Goal: Task Accomplishment & Management: Complete application form

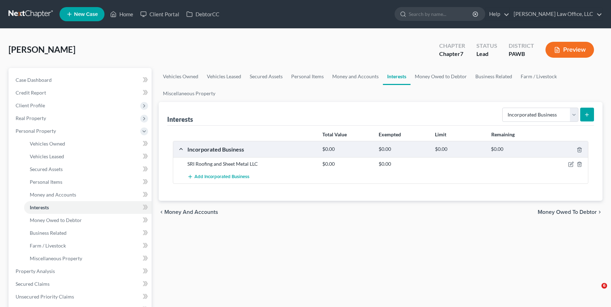
select select "incorporated_business"
click at [46, 16] on link at bounding box center [30, 14] width 45 height 13
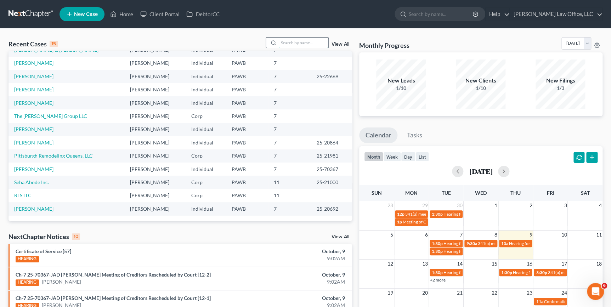
click at [295, 39] on input "search" at bounding box center [304, 43] width 50 height 10
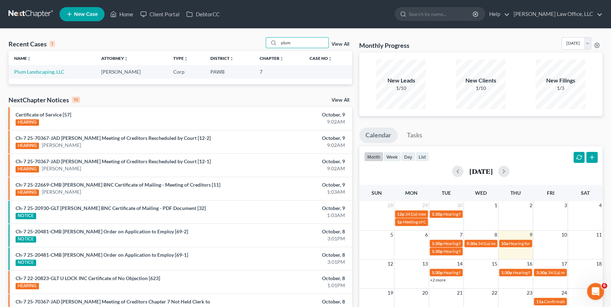
type input "plum"
click at [50, 75] on td "Plum Landscaping, LLC" at bounding box center [51, 71] width 87 height 13
click at [51, 72] on link "Plum Landscaping, LLC" at bounding box center [39, 72] width 50 height 6
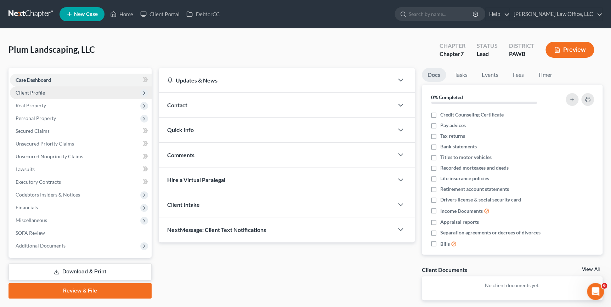
click at [77, 92] on span "Client Profile" at bounding box center [81, 92] width 142 height 13
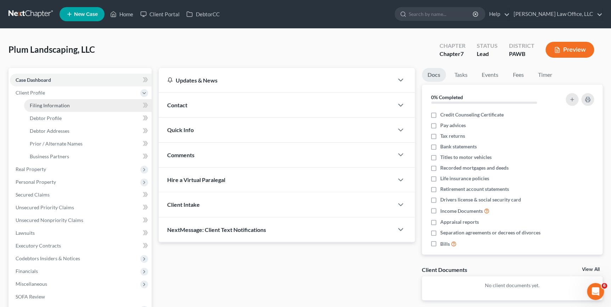
click at [75, 106] on link "Filing Information" at bounding box center [87, 105] width 127 height 13
select select "1"
select select "0"
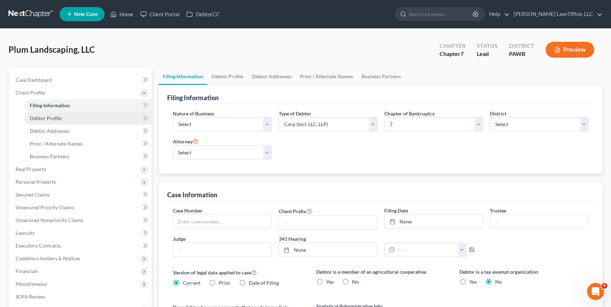
click at [76, 118] on link "Debtor Profile" at bounding box center [87, 118] width 127 height 13
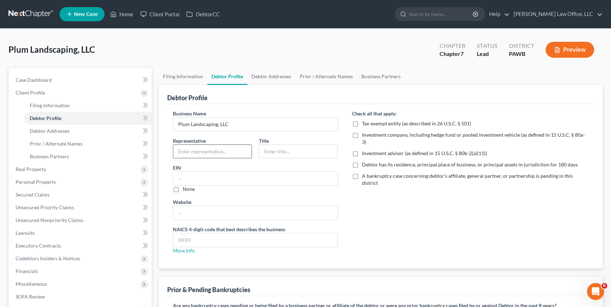
click at [214, 148] on input "text" at bounding box center [212, 151] width 78 height 13
type input "Uwe Calloway"
type input "Member"
click at [207, 234] on input "text" at bounding box center [255, 239] width 164 height 13
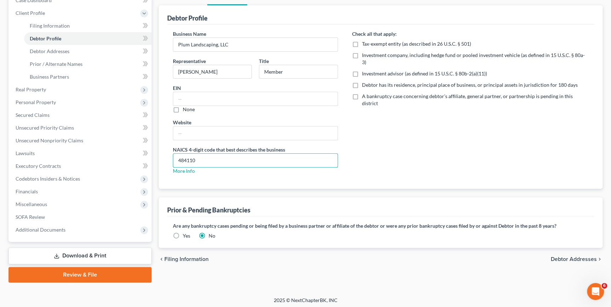
scroll to position [81, 0]
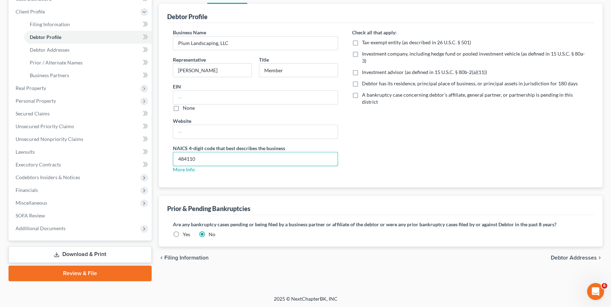
type input "484110"
click at [575, 257] on span "Debtor Addresses" at bounding box center [574, 258] width 46 height 6
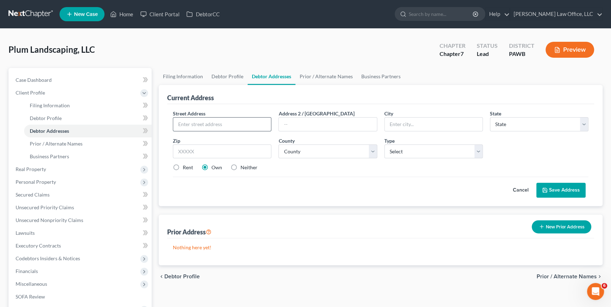
click at [195, 130] on input "text" at bounding box center [222, 124] width 98 height 13
click at [229, 126] on input "text" at bounding box center [222, 124] width 98 height 13
type input "47 Glenbrook Dr."
click at [323, 149] on select "County" at bounding box center [327, 151] width 98 height 14
click at [240, 150] on input "text" at bounding box center [222, 151] width 98 height 14
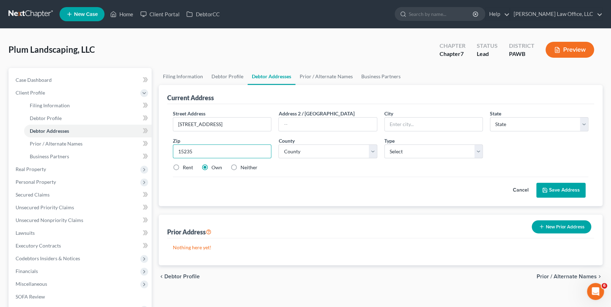
type input "15235"
type input "Pittsburgh"
select select "39"
click at [240, 166] on label "Neither" at bounding box center [248, 167] width 17 height 7
click at [243, 166] on input "Neither" at bounding box center [245, 166] width 5 height 5
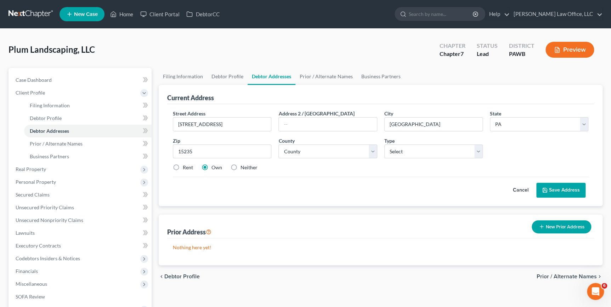
radio input "true"
click at [305, 149] on select "County Adams County Allegheny County Armstrong County Beaver County Bedford Cou…" at bounding box center [327, 151] width 98 height 14
select select "1"
click at [278, 144] on select "County Adams County Allegheny County Armstrong County Beaver County Bedford Cou…" at bounding box center [327, 151] width 98 height 14
click at [416, 150] on select "Select Business Mailing Location of Assets" at bounding box center [433, 151] width 98 height 14
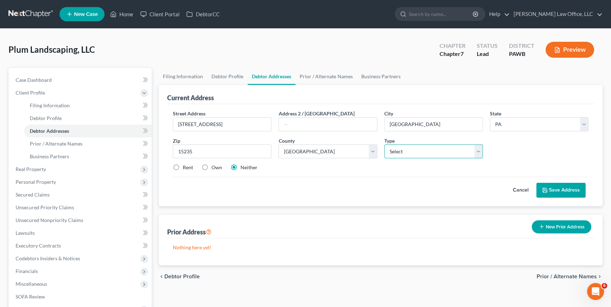
select select "1"
click at [384, 144] on select "Select Business Mailing Location of Assets" at bounding box center [433, 151] width 98 height 14
click at [564, 191] on button "Save Address" at bounding box center [560, 190] width 49 height 15
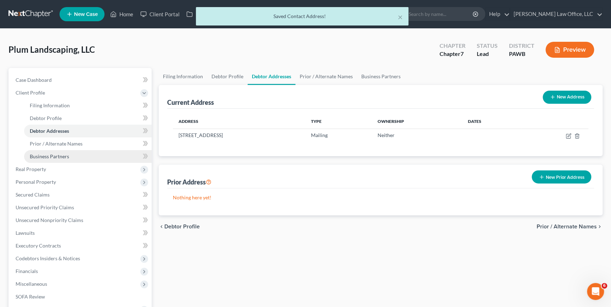
click at [69, 153] on link "Business Partners" at bounding box center [87, 156] width 127 height 13
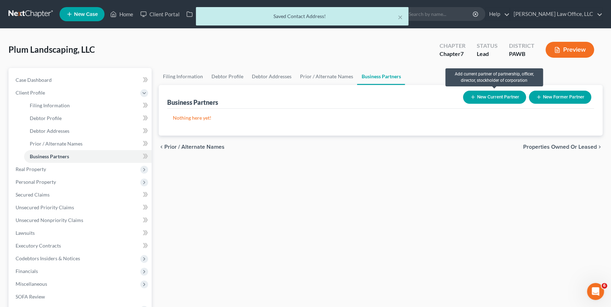
click at [499, 96] on button "New Current Partner" at bounding box center [494, 97] width 63 height 13
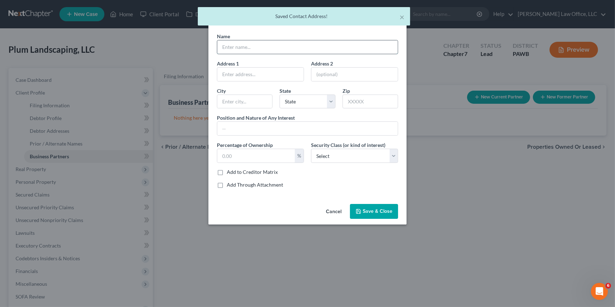
click at [255, 46] on input "text" at bounding box center [307, 46] width 181 height 13
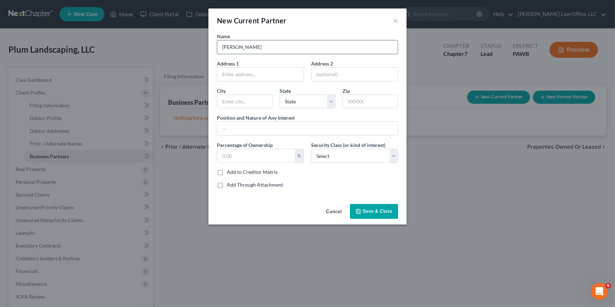
type input "Uwe Calloway"
type input "47 Glenbrook Dr."
type input "15235"
type input "Pittsburgh"
select select "39"
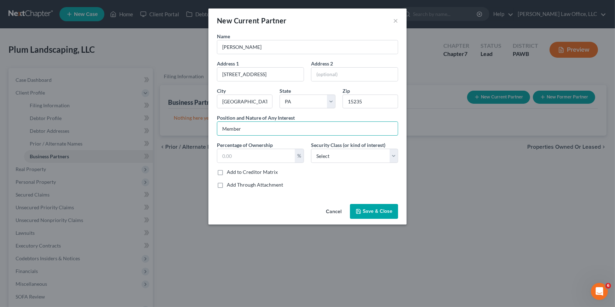
type input "Member"
type input "100"
click at [263, 172] on label "Add to Creditor Matrix" at bounding box center [252, 172] width 51 height 7
click at [234, 172] on input "Add to Creditor Matrix" at bounding box center [232, 171] width 5 height 5
checkbox input "true"
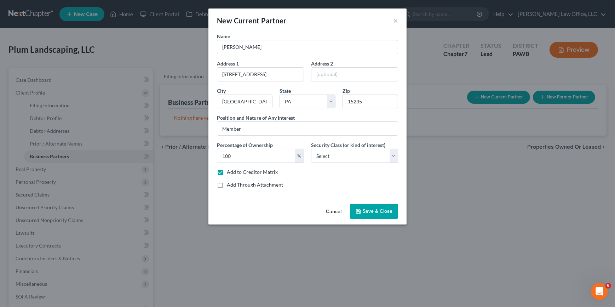
click at [365, 207] on button "Save & Close" at bounding box center [374, 211] width 48 height 15
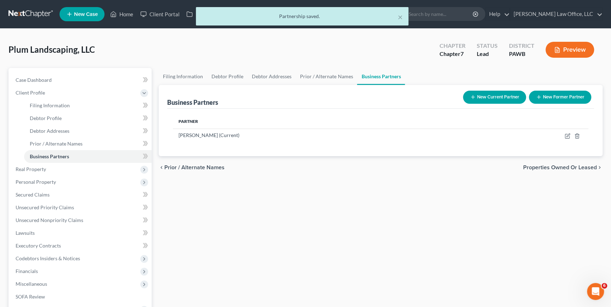
click at [552, 165] on span "Properties Owned or Leased" at bounding box center [560, 168] width 74 height 6
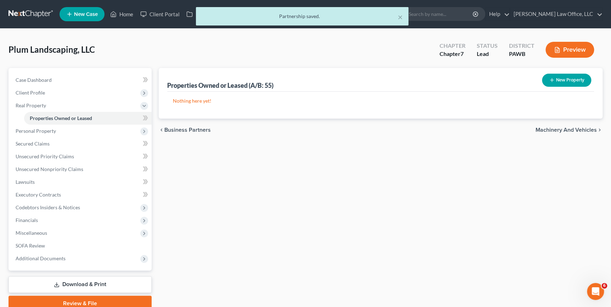
click at [541, 130] on span "Machinery and Vehicles" at bounding box center [565, 130] width 61 height 6
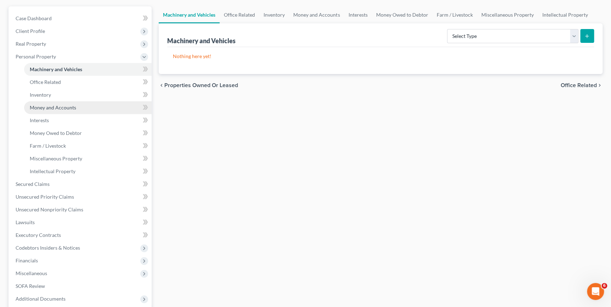
scroll to position [64, 0]
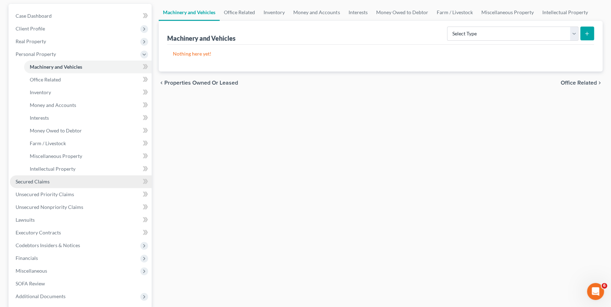
click at [49, 177] on link "Secured Claims" at bounding box center [81, 181] width 142 height 13
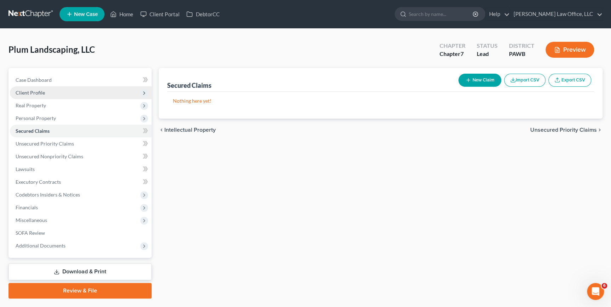
click at [41, 96] on span "Client Profile" at bounding box center [81, 92] width 142 height 13
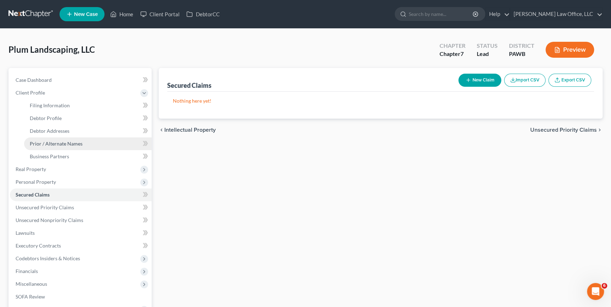
click at [80, 146] on link "Prior / Alternate Names" at bounding box center [87, 143] width 127 height 13
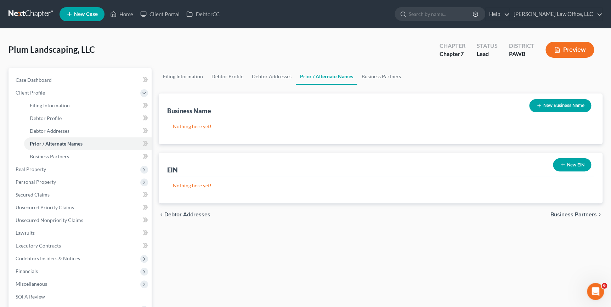
click at [553, 106] on button "New Business Name" at bounding box center [560, 105] width 62 height 13
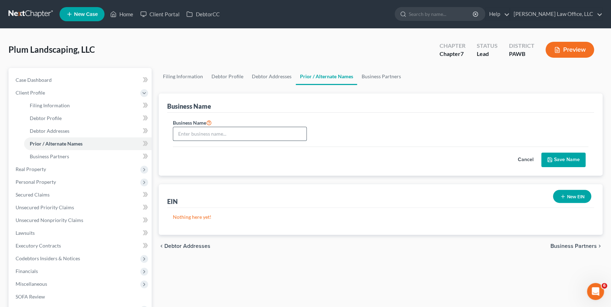
click at [238, 127] on input "text" at bounding box center [239, 133] width 133 height 13
type input "Plum Transport"
click at [557, 157] on button "Save Name" at bounding box center [563, 160] width 44 height 15
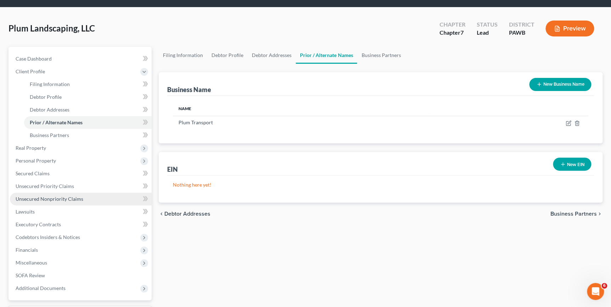
scroll to position [32, 0]
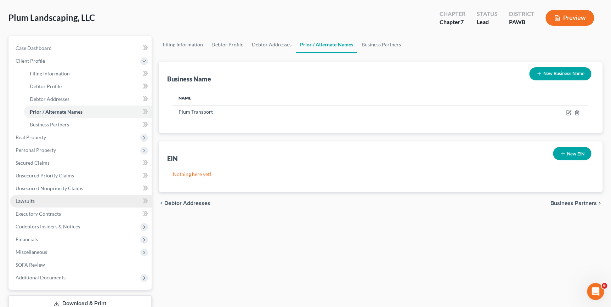
click at [95, 202] on link "Lawsuits" at bounding box center [81, 201] width 142 height 13
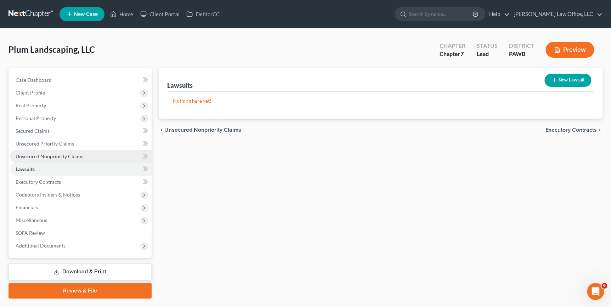
click at [40, 155] on span "Unsecured Nonpriority Claims" at bounding box center [50, 156] width 68 height 6
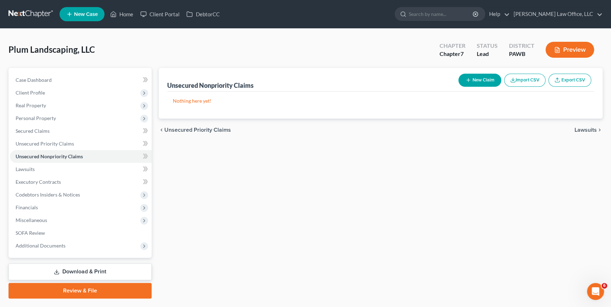
click at [468, 80] on line "button" at bounding box center [468, 80] width 0 height 3
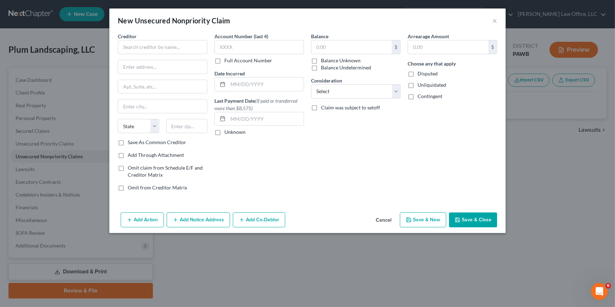
click at [491, 18] on div "New Unsecured Nonpriority Claim ×" at bounding box center [307, 20] width 397 height 24
click at [495, 21] on button "×" at bounding box center [495, 20] width 5 height 8
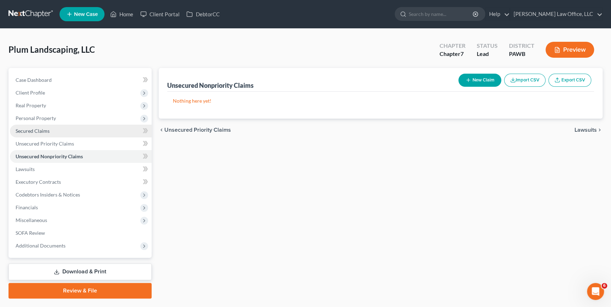
click at [61, 127] on link "Secured Claims" at bounding box center [81, 131] width 142 height 13
click at [478, 79] on button "New Claim" at bounding box center [479, 80] width 43 height 13
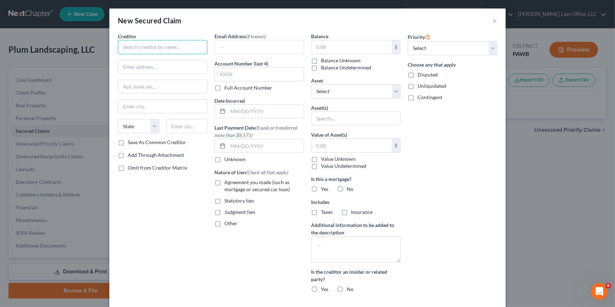
click at [178, 49] on input "text" at bounding box center [163, 47] width 90 height 14
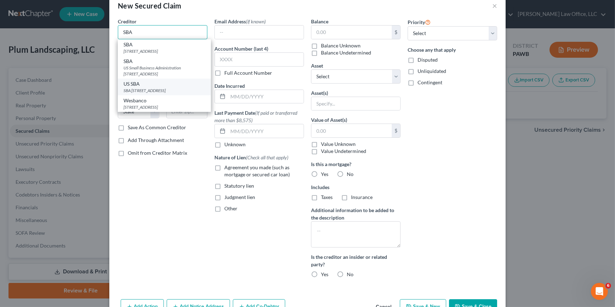
scroll to position [4, 0]
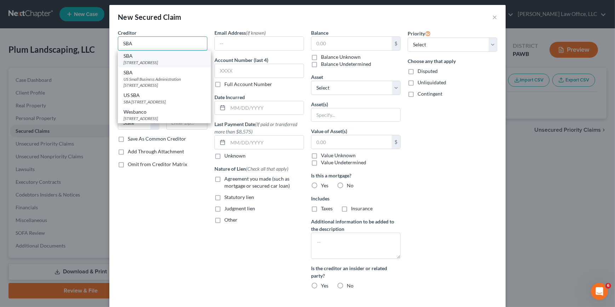
type input "SBA"
click at [168, 66] on div "14925 Kingsport Rd., Fort Worth, TX 76155" at bounding box center [165, 62] width 82 height 6
type input "14925 Kingsport Rd."
type input "Fort Worth"
select select "45"
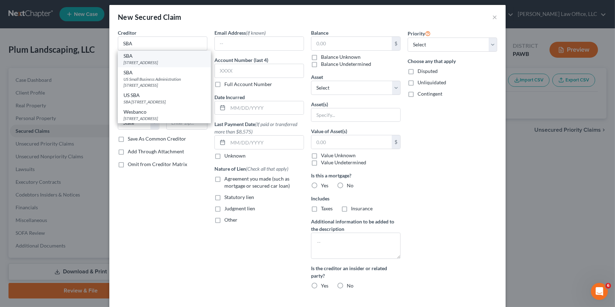
type input "76155"
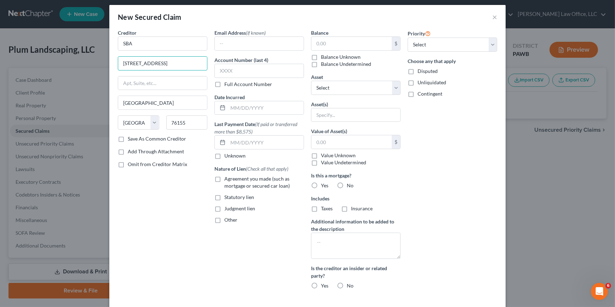
drag, startPoint x: 169, startPoint y: 63, endPoint x: 59, endPoint y: 64, distance: 109.8
click at [59, 64] on div "New Secured Claim × Creditor * SBA 14925 Kingsport Rd. Fort Worth State AL AK A…" at bounding box center [307, 153] width 615 height 307
type input "2 North Street"
click at [149, 84] on input "Suite 3204" at bounding box center [162, 82] width 89 height 13
type input "Suite 320"
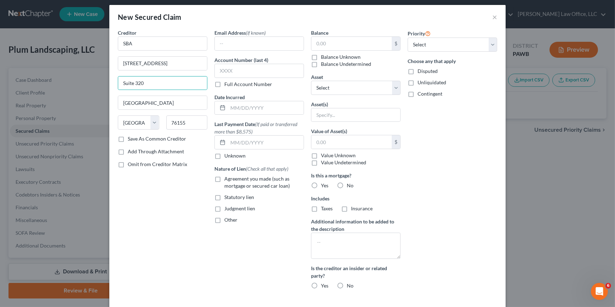
click at [134, 181] on div "Creditor * SBA 2 North Street Suite 320 Fort Worth State AL AK AR AZ CA CO CT D…" at bounding box center [162, 162] width 97 height 266
drag, startPoint x: 191, startPoint y: 125, endPoint x: 157, endPoint y: 120, distance: 33.9
click at [158, 120] on div "State AL AK AR AZ CA CO CT DE DC FL GA GU HI ID IL IN IA KS KY LA ME MD MA MI M…" at bounding box center [162, 125] width 97 height 20
type input "35203"
click at [128, 139] on label "Save As Common Creditor" at bounding box center [157, 138] width 58 height 7
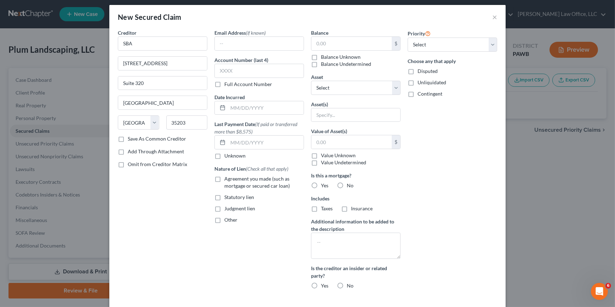
click at [131, 139] on input "Save As Common Creditor" at bounding box center [133, 137] width 5 height 5
checkbox input "true"
type input "Birmingham"
select select "0"
click at [420, 47] on select "Select 1st 2nd 3rd 4th 5th 6th 7th 8th 9th 10th 11th 12th 13th 14th 15th 16th 1…" at bounding box center [453, 45] width 90 height 14
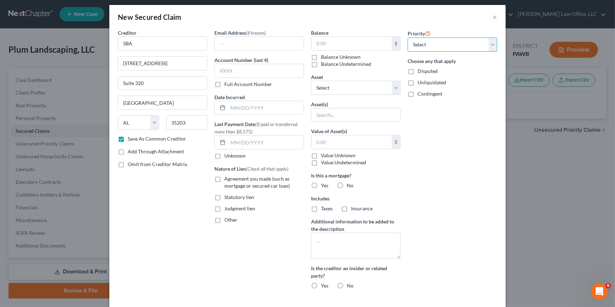
select select "0"
click at [408, 38] on select "Select 1st 2nd 3rd 4th 5th 6th 7th 8th 9th 10th 11th 12th 13th 14th 15th 16th 1…" at bounding box center [453, 45] width 90 height 14
click at [253, 244] on div "Email Address (if known) Account Number (last 4) Full Account Number Date Incur…" at bounding box center [259, 162] width 97 height 266
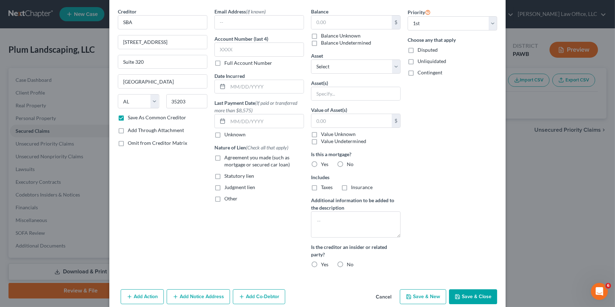
scroll to position [35, 0]
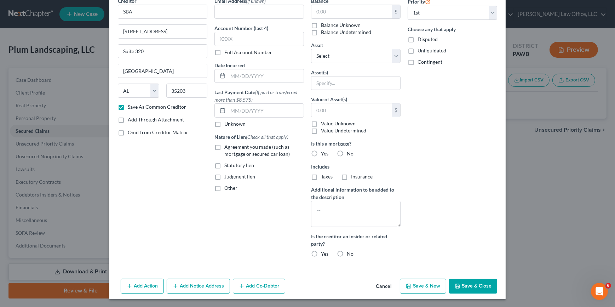
click at [470, 287] on button "Save & Close" at bounding box center [473, 286] width 48 height 15
checkbox input "false"
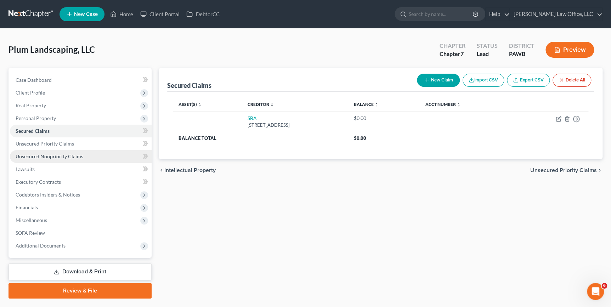
click at [70, 157] on span "Unsecured Nonpriority Claims" at bounding box center [50, 156] width 68 height 6
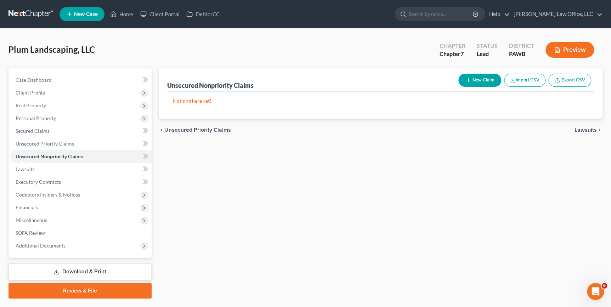
click at [475, 81] on button "New Claim" at bounding box center [479, 80] width 43 height 13
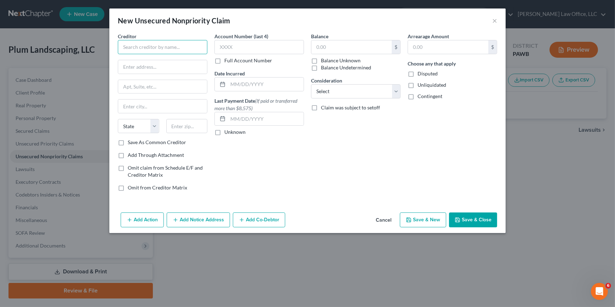
click at [181, 46] on input "text" at bounding box center [163, 47] width 90 height 14
type input "Americredit Financial Services"
type input "220 East Las Colinas Blvd"
type input "Suite 600"
click at [189, 125] on input "text" at bounding box center [186, 126] width 41 height 14
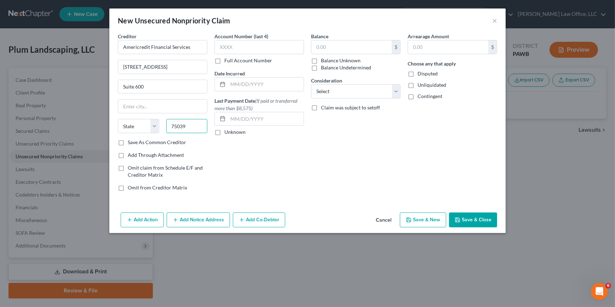
type input "75039"
type input "Irving"
select select "45"
click at [151, 142] on label "Save As Common Creditor" at bounding box center [157, 142] width 58 height 7
click at [135, 142] on input "Save As Common Creditor" at bounding box center [133, 141] width 5 height 5
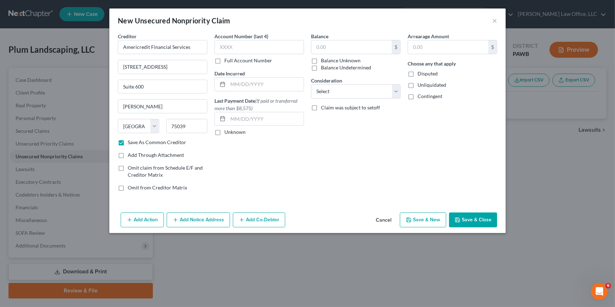
click at [426, 221] on button "Save & New" at bounding box center [423, 219] width 46 height 15
checkbox input "false"
type input "0.00"
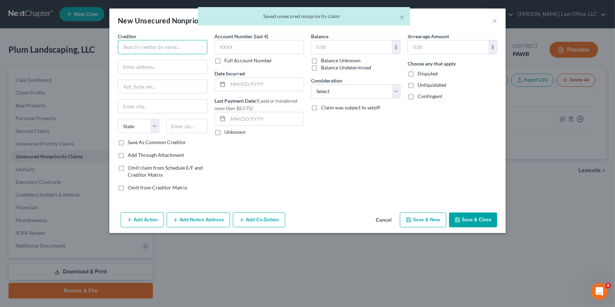
click at [128, 47] on input "text" at bounding box center [163, 47] width 90 height 14
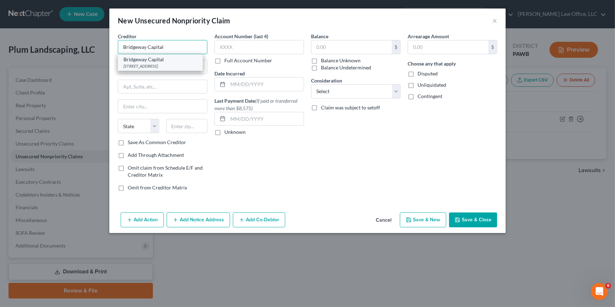
type input "Bridgeway Capital"
click at [154, 60] on div "Bridgeway Capital" at bounding box center [161, 59] width 74 height 7
type input "707 Grant Street"
type input "Pittsburgh"
select select "39"
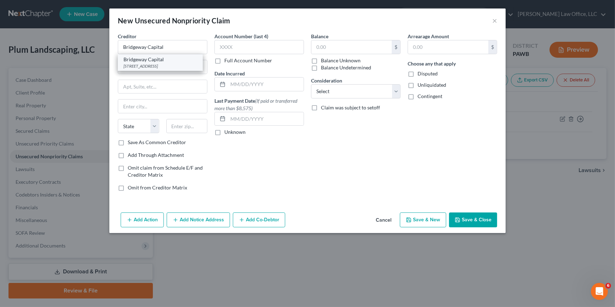
type input "15219"
click at [161, 89] on input "text" at bounding box center [162, 86] width 89 height 13
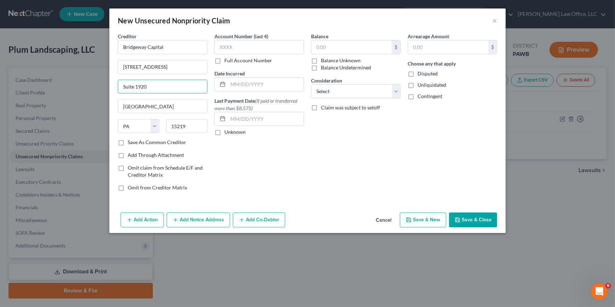
type input "Suite 1920"
click at [332, 63] on label "Balance Unknown" at bounding box center [341, 60] width 40 height 7
click at [329, 62] on input "Balance Unknown" at bounding box center [326, 59] width 5 height 5
checkbox input "true"
type input "0.00"
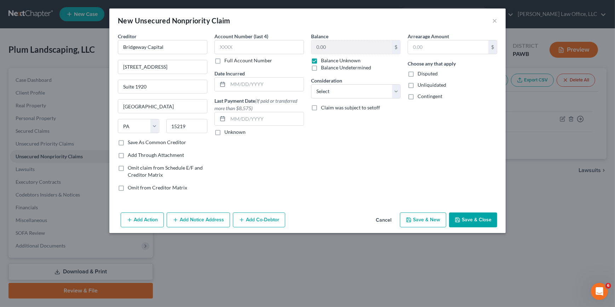
click at [160, 141] on label "Save As Common Creditor" at bounding box center [157, 142] width 58 height 7
click at [135, 141] on input "Save As Common Creditor" at bounding box center [133, 141] width 5 height 5
click at [434, 219] on button "Save & New" at bounding box center [423, 219] width 46 height 15
checkbox input "false"
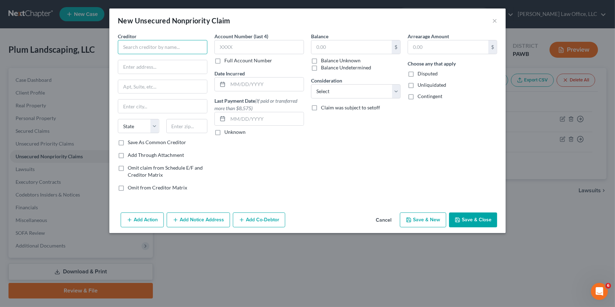
click at [136, 49] on input "text" at bounding box center [163, 47] width 90 height 14
type input "Wesbanco"
click at [146, 60] on div "Wesbanco" at bounding box center [161, 59] width 74 height 7
type input "1 Bank Plaza"
type input "Wheeling"
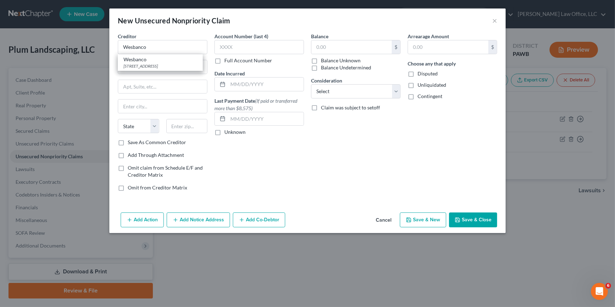
select select "51"
type input "26003"
click at [138, 143] on label "Save As Common Creditor" at bounding box center [157, 142] width 58 height 7
click at [135, 143] on input "Save As Common Creditor" at bounding box center [133, 141] width 5 height 5
checkbox input "true"
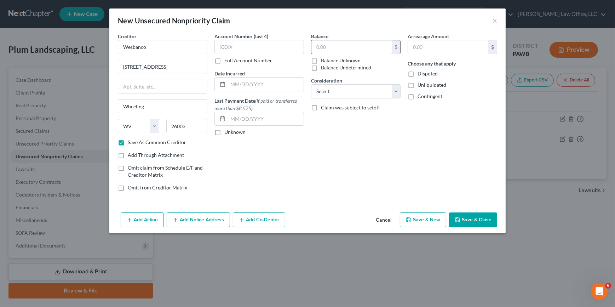
click at [348, 48] on input "text" at bounding box center [352, 46] width 80 height 13
type input "98,757.02"
click at [373, 90] on select "Select Cable / Satellite Services Collection Agency Credit Card Debt Debt Couns…" at bounding box center [356, 91] width 90 height 14
select select "8"
click at [311, 84] on select "Select Cable / Satellite Services Collection Agency Credit Card Debt Debt Couns…" at bounding box center [356, 91] width 90 height 14
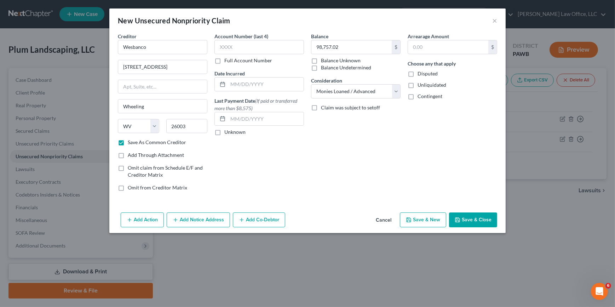
click at [204, 222] on button "Add Notice Address" at bounding box center [198, 219] width 63 height 15
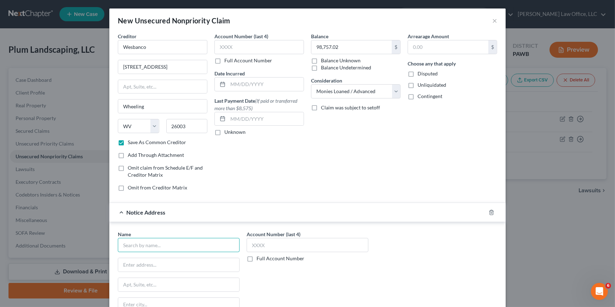
click at [168, 246] on input "text" at bounding box center [179, 245] width 122 height 14
type input "Jeffrey Lalama"
type input "535 Smithfield St."
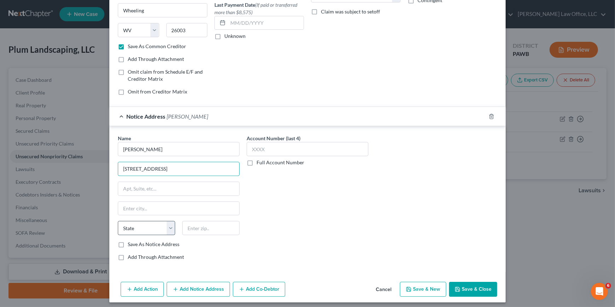
scroll to position [99, 0]
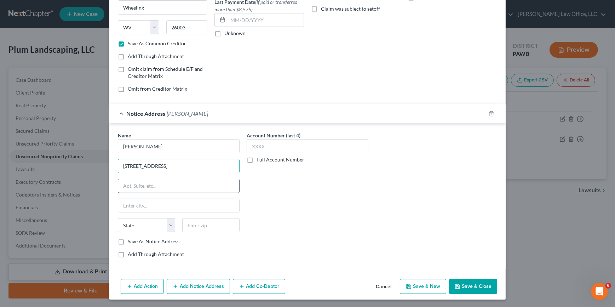
click at [150, 184] on input "text" at bounding box center [178, 185] width 121 height 13
type input "Suite 1300"
type input "15235"
type input "Pittsburgh"
select select "39"
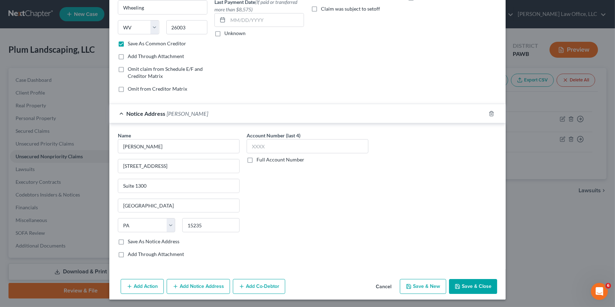
click at [163, 242] on label "Save As Notice Address" at bounding box center [154, 241] width 52 height 7
click at [135, 242] on input "Save As Notice Address" at bounding box center [133, 240] width 5 height 5
checkbox input "true"
click at [127, 287] on icon "button" at bounding box center [130, 287] width 6 height 6
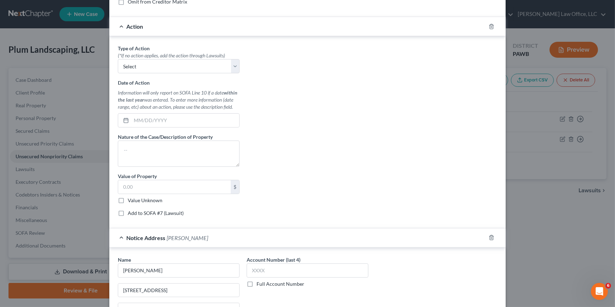
scroll to position [195, 0]
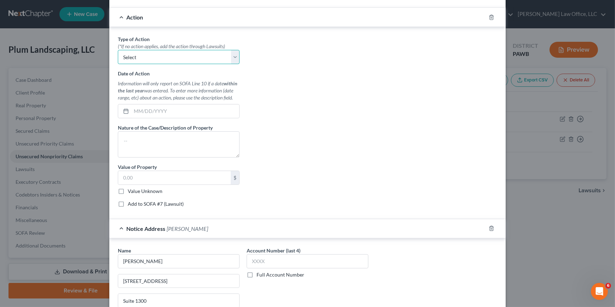
click at [131, 55] on select "Select Repossession Foreclosure Returns" at bounding box center [179, 57] width 122 height 14
click at [132, 55] on select "Select Repossession Foreclosure Returns" at bounding box center [179, 57] width 122 height 14
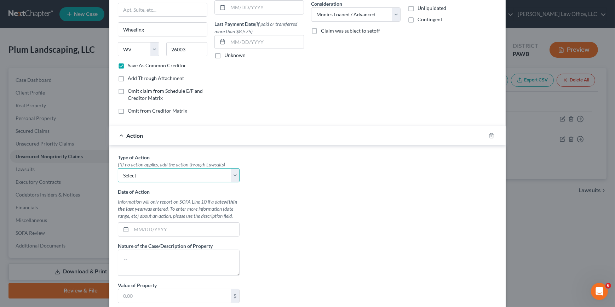
scroll to position [67, 0]
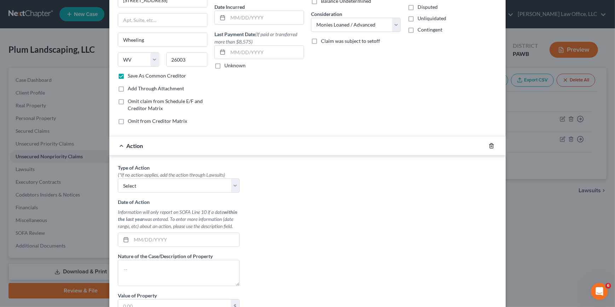
click at [489, 148] on icon "button" at bounding box center [492, 146] width 6 height 6
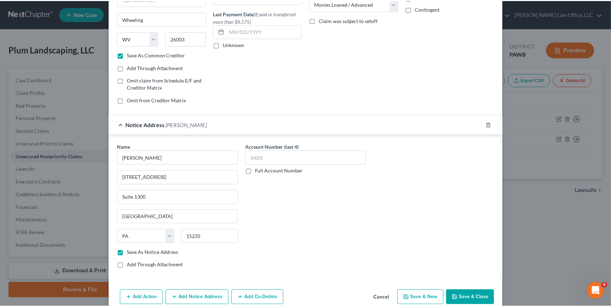
scroll to position [99, 0]
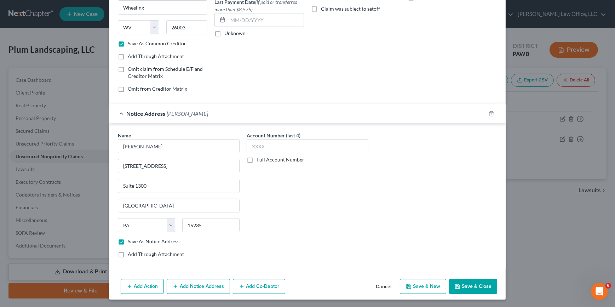
click at [467, 285] on button "Save & Close" at bounding box center [473, 286] width 48 height 15
checkbox input "false"
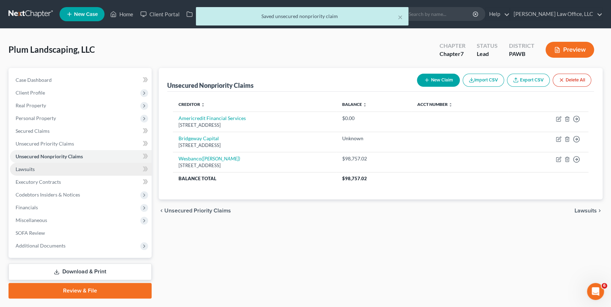
click at [39, 167] on link "Lawsuits" at bounding box center [81, 169] width 142 height 13
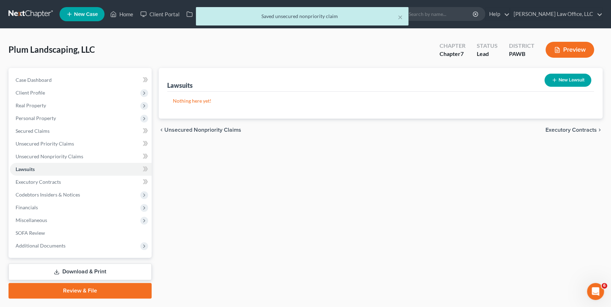
click at [552, 79] on icon "button" at bounding box center [554, 80] width 6 height 6
select select "0"
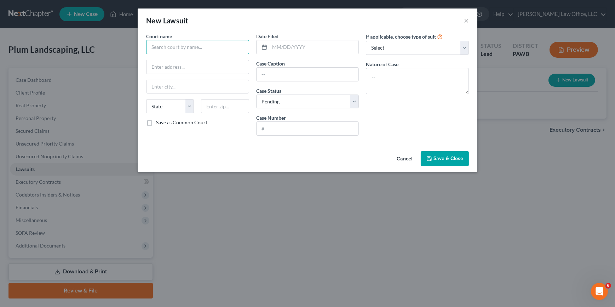
click at [187, 42] on input "text" at bounding box center [197, 47] width 103 height 14
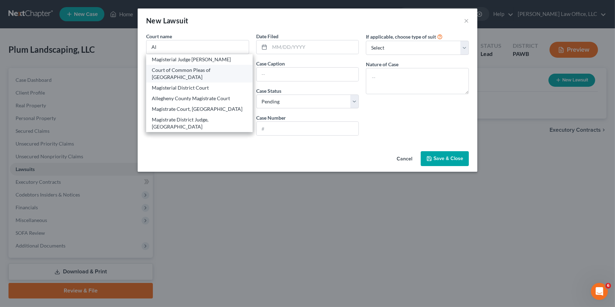
click at [198, 71] on div "Court of Common Pleas of Allegheny County" at bounding box center [199, 74] width 95 height 14
type input "Court of Common Pleas of Allegheny County"
type input "707 Grant Street"
type input "Pittsburgh"
select select "39"
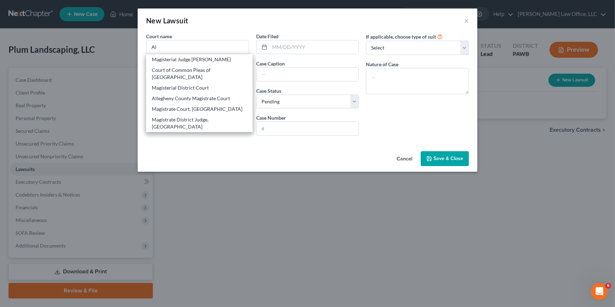
type input "15219"
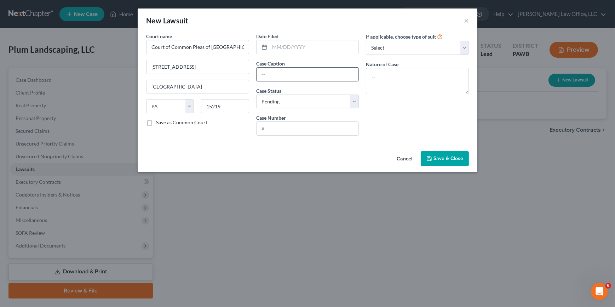
click at [281, 71] on input "text" at bounding box center [308, 74] width 102 height 13
type input "Wesbanco v. Plum Landscaping"
click at [284, 51] on input "text" at bounding box center [314, 46] width 89 height 13
type input "11/25/2024"
click at [318, 132] on input "text" at bounding box center [308, 128] width 102 height 13
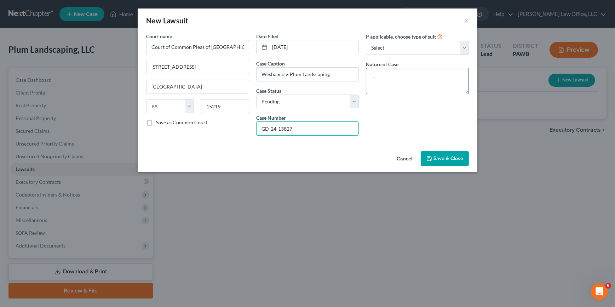
type input "GD-24-13827"
click at [392, 80] on textarea at bounding box center [417, 81] width 103 height 26
type textarea "Breach of Contract"
click at [460, 154] on button "Save & Close" at bounding box center [445, 158] width 48 height 15
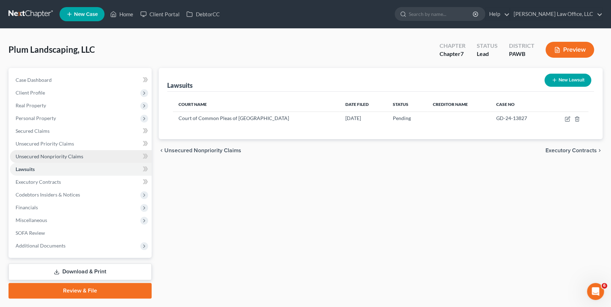
click at [106, 159] on link "Unsecured Nonpriority Claims" at bounding box center [81, 156] width 142 height 13
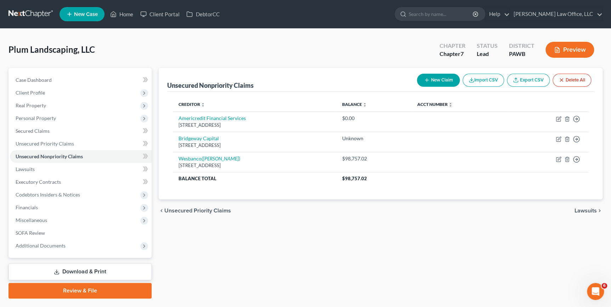
click at [446, 80] on button "New Claim" at bounding box center [438, 80] width 43 height 13
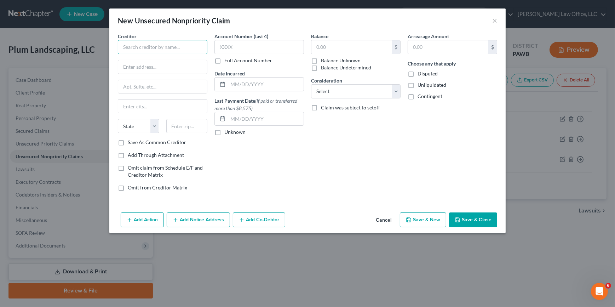
click at [197, 42] on input "text" at bounding box center [163, 47] width 90 height 14
type input "Altas Receivables Management"
type input "PO Box 186"
click at [188, 131] on input "text" at bounding box center [186, 126] width 41 height 14
type input "70004"
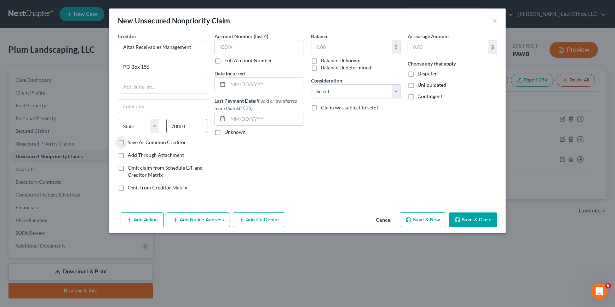
type input "Metairie"
select select "19"
click at [172, 145] on label "Save As Common Creditor" at bounding box center [157, 142] width 58 height 7
click at [135, 143] on input "Save As Common Creditor" at bounding box center [133, 141] width 5 height 5
checkbox input "true"
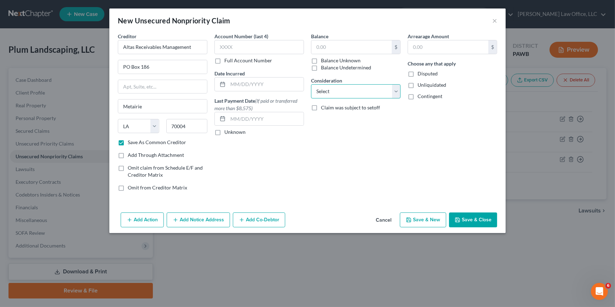
click at [328, 90] on select "Select Cable / Satellite Services Collection Agency Credit Card Debt Debt Couns…" at bounding box center [356, 91] width 90 height 14
select select "15"
click at [311, 84] on select "Select Cable / Satellite Services Collection Agency Credit Card Debt Debt Couns…" at bounding box center [356, 91] width 90 height 14
click at [337, 49] on input "text" at bounding box center [352, 46] width 80 height 13
type input "395"
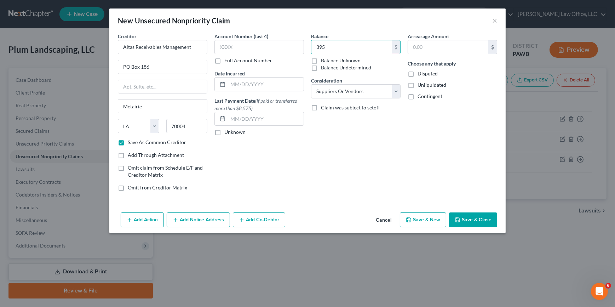
click at [420, 223] on button "Save & New" at bounding box center [423, 219] width 46 height 15
checkbox input "false"
type input "395.00"
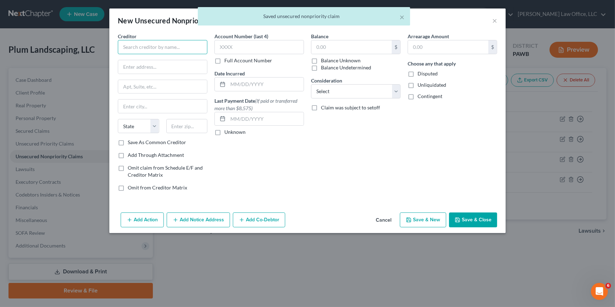
click at [176, 46] on input "text" at bounding box center [163, 47] width 90 height 14
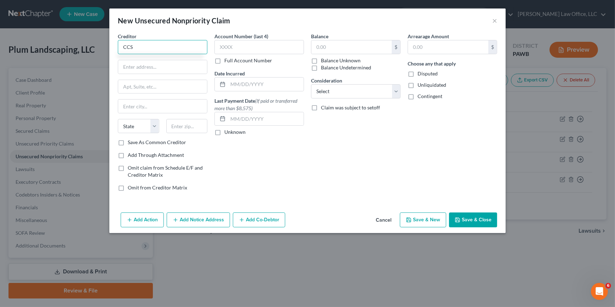
type input "CCS"
type input "725 Canton Street"
click at [183, 127] on input "text" at bounding box center [186, 126] width 41 height 14
type input "02062"
click at [151, 145] on label "Save As Common Creditor" at bounding box center [157, 142] width 58 height 7
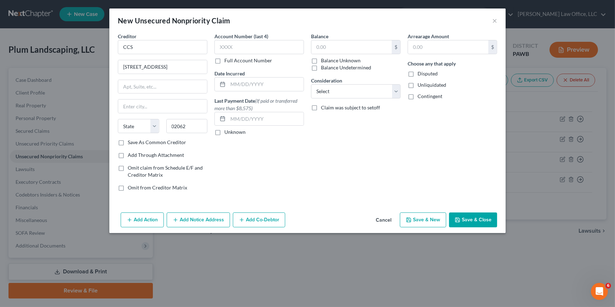
click at [135, 143] on input "Save As Common Creditor" at bounding box center [133, 141] width 5 height 5
checkbox input "true"
type input "Norwood"
select select "22"
click at [336, 46] on input "text" at bounding box center [352, 46] width 80 height 13
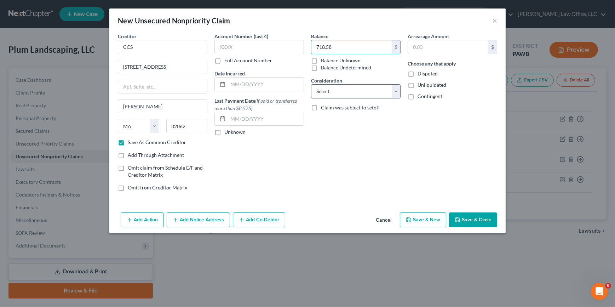
type input "718.58"
click at [379, 95] on select "Select Cable / Satellite Services Collection Agency Credit Card Debt Debt Couns…" at bounding box center [356, 91] width 90 height 14
select select "15"
click at [311, 84] on select "Select Cable / Satellite Services Collection Agency Credit Card Debt Debt Couns…" at bounding box center [356, 91] width 90 height 14
click at [431, 222] on button "Save & New" at bounding box center [423, 219] width 46 height 15
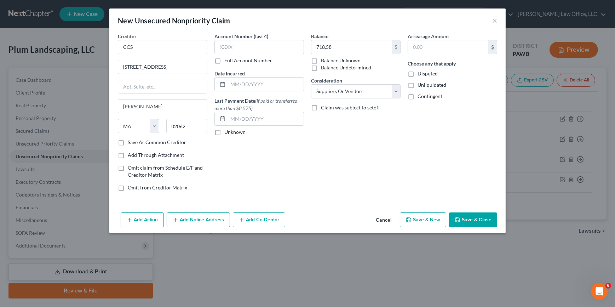
checkbox input "false"
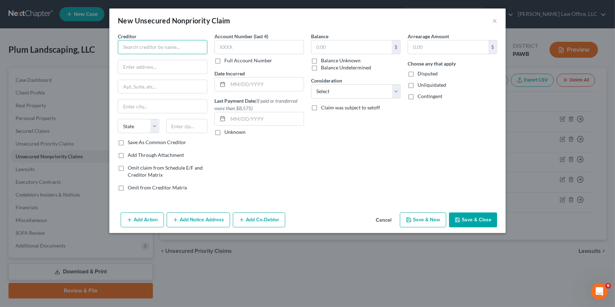
click at [194, 46] on input "text" at bounding box center [163, 47] width 90 height 14
type input "US Bank Equipment Finance"
type input "c/o Jackson Kelly PLLC"
click at [161, 85] on input "text" at bounding box center [162, 86] width 89 height 13
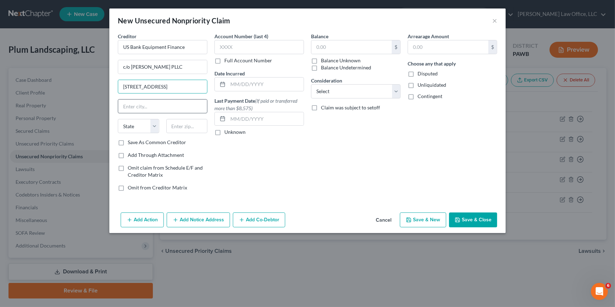
type input "501 Grant ST."
click at [163, 107] on input "text" at bounding box center [162, 106] width 89 height 13
type input "Suite 1010"
click at [147, 85] on input "501 Grant ST." at bounding box center [162, 86] width 89 height 13
drag, startPoint x: 152, startPoint y: 87, endPoint x: 164, endPoint y: 85, distance: 12.5
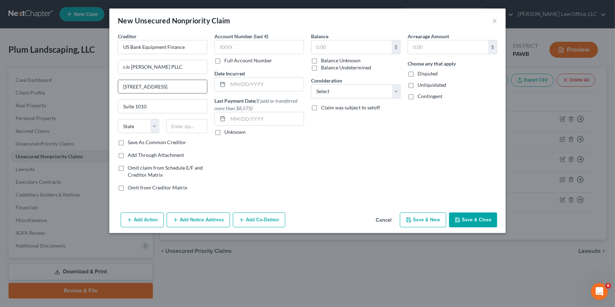
click at [152, 86] on input "501 Grant ST." at bounding box center [162, 86] width 89 height 13
type input "501 Grant St."
click at [225, 131] on label "Unknown" at bounding box center [235, 132] width 21 height 7
click at [227, 131] on input "Unknown" at bounding box center [229, 131] width 5 height 5
checkbox input "true"
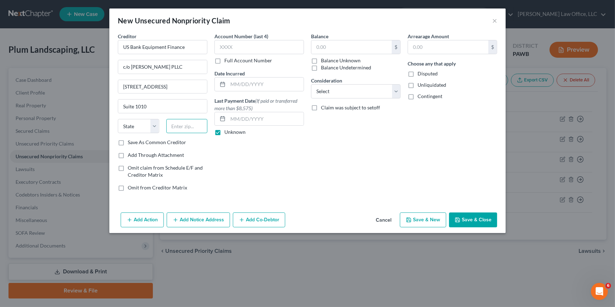
click at [194, 127] on input "text" at bounding box center [186, 126] width 41 height 14
type input "15219"
drag, startPoint x: 344, startPoint y: 128, endPoint x: 323, endPoint y: 128, distance: 20.5
click at [344, 128] on div "Balance $ Balance Unknown Balance Undetermined $ Balance Unknown Consideration …" at bounding box center [356, 115] width 97 height 164
type input "Pittsburgh"
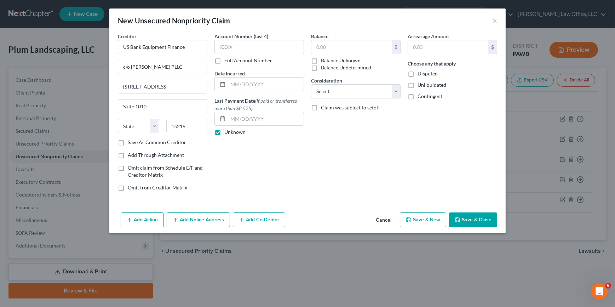
select select "39"
click at [231, 132] on label "Unknown" at bounding box center [235, 132] width 21 height 7
click at [231, 132] on input "Unknown" at bounding box center [229, 131] width 5 height 5
checkbox input "false"
click at [143, 145] on label "Save As Common Creditor" at bounding box center [157, 142] width 58 height 7
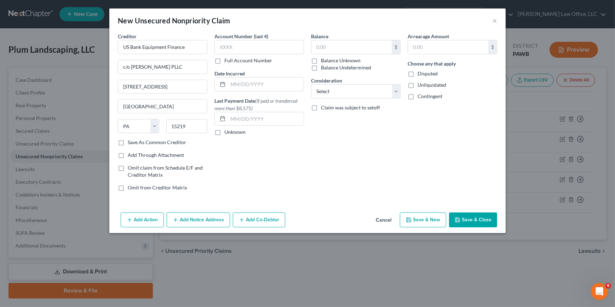
click at [135, 143] on input "Save As Common Creditor" at bounding box center [133, 141] width 5 height 5
checkbox input "true"
click at [340, 40] on div "$" at bounding box center [356, 47] width 90 height 14
click at [340, 44] on input "text" at bounding box center [352, 46] width 80 height 13
type input "53,160.79"
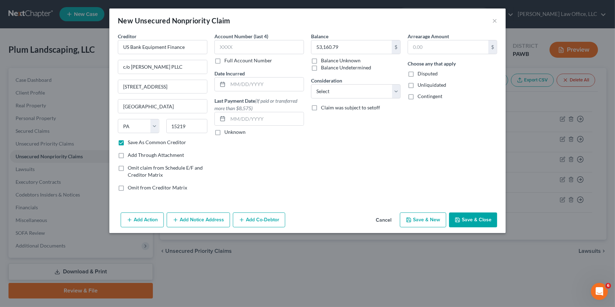
click at [425, 73] on span "Disputed" at bounding box center [428, 73] width 20 height 6
click at [425, 73] on input "Disputed" at bounding box center [423, 72] width 5 height 5
checkbox input "true"
click at [368, 90] on select "Select Cable / Satellite Services Collection Agency Credit Card Debt Debt Couns…" at bounding box center [356, 91] width 90 height 14
select select "8"
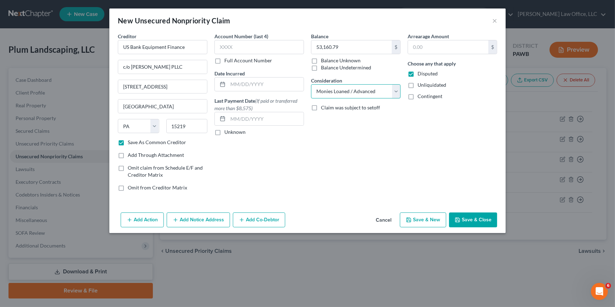
click at [311, 84] on select "Select Cable / Satellite Services Collection Agency Credit Card Debt Debt Couns…" at bounding box center [356, 91] width 90 height 14
click at [433, 218] on button "Save & New" at bounding box center [423, 219] width 46 height 15
checkbox input "false"
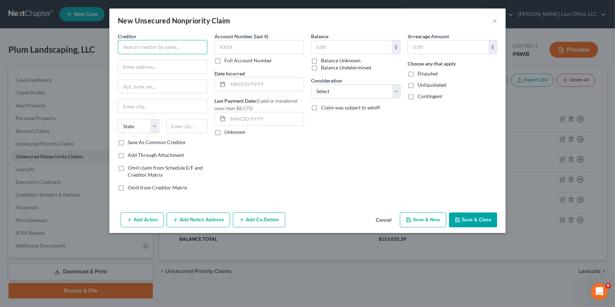
click at [177, 49] on input "text" at bounding box center [163, 47] width 90 height 14
type input "BMO"
type input "4 Mountain View Terrace"
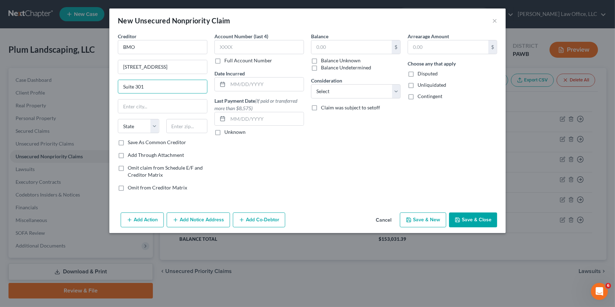
type input "Suite 301"
click at [185, 134] on div "State AL AK AR AZ CA CO CT DE DC FL GA GU HI ID IL IN IA KS KY LA ME MD MA MI M…" at bounding box center [162, 129] width 97 height 20
click at [185, 128] on input "text" at bounding box center [186, 126] width 41 height 14
type input "16810"
drag, startPoint x: 368, startPoint y: 91, endPoint x: 368, endPoint y: 99, distance: 8.1
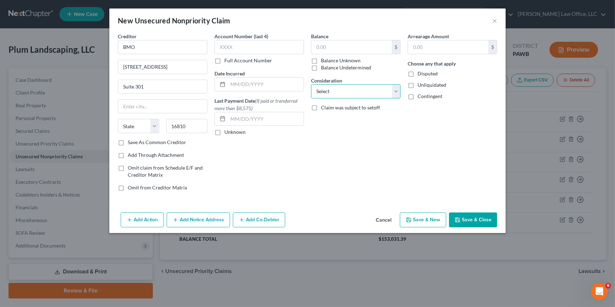
click at [368, 91] on select "Select Cable / Satellite Services Collection Agency Credit Card Debt Debt Couns…" at bounding box center [356, 91] width 90 height 14
select select "8"
click at [311, 84] on select "Select Cable / Satellite Services Collection Agency Credit Card Debt Debt Couns…" at bounding box center [356, 91] width 90 height 14
click at [348, 46] on input "text" at bounding box center [352, 46] width 80 height 13
drag, startPoint x: 346, startPoint y: 58, endPoint x: 372, endPoint y: 74, distance: 30.7
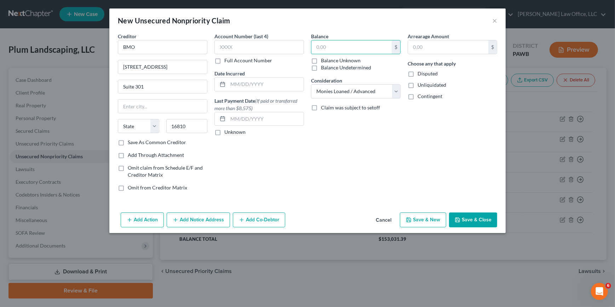
click at [346, 57] on label "Balance Unknown" at bounding box center [341, 60] width 40 height 7
click at [329, 57] on input "Balance Unknown" at bounding box center [326, 59] width 5 height 5
checkbox input "true"
type input "0.00"
click at [418, 72] on label "Disputed" at bounding box center [428, 73] width 20 height 7
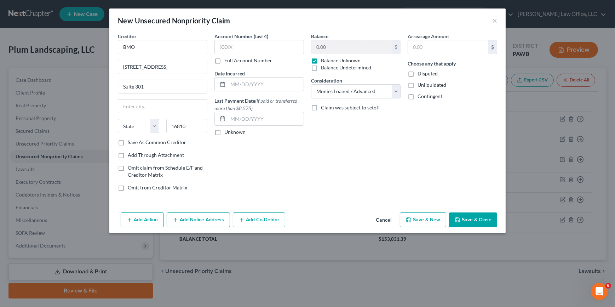
click at [421, 72] on input "Disputed" at bounding box center [423, 72] width 5 height 5
checkbox input "true"
click at [434, 217] on button "Save & New" at bounding box center [423, 219] width 46 height 15
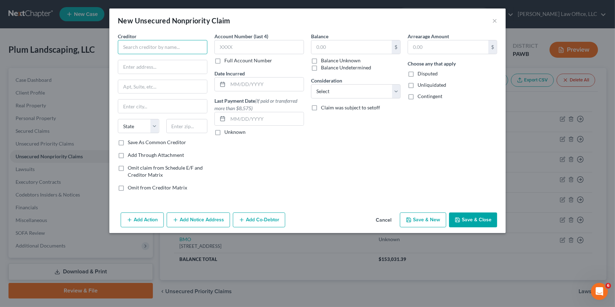
click at [168, 45] on input "text" at bounding box center [163, 47] width 90 height 14
type input "BiBerk Business INsurance"
type input "c/o Brown & Joseph LLC"
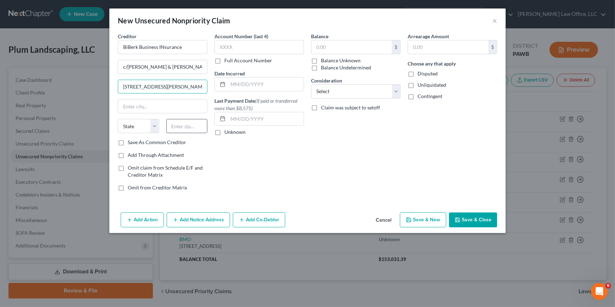
type input "1 Pierce Pl, STE. 700W"
drag, startPoint x: 193, startPoint y: 129, endPoint x: 192, endPoint y: 124, distance: 4.5
click at [193, 129] on input "text" at bounding box center [186, 126] width 41 height 14
type input "60143"
click at [170, 146] on div "Creditor * BiBerk Business INsurance c/o Brown & Joseph LLC 1 Pierce Pl, STE. 7…" at bounding box center [163, 96] width 90 height 126
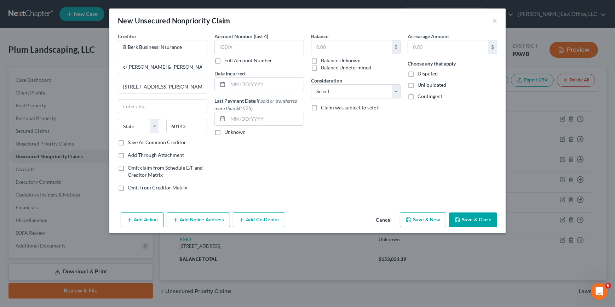
type input "Itasca"
select select "14"
click at [170, 142] on label "Save As Common Creditor" at bounding box center [157, 142] width 58 height 7
click at [135, 142] on input "Save As Common Creditor" at bounding box center [133, 141] width 5 height 5
checkbox input "true"
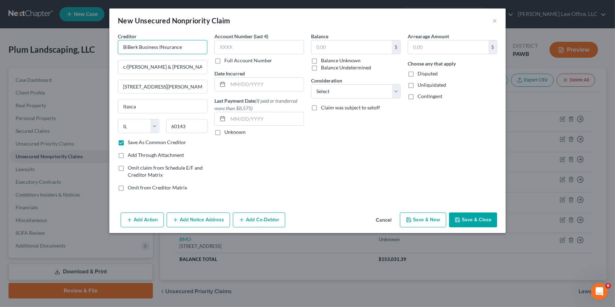
click at [163, 47] on input "BiBerk Business INsurance" at bounding box center [163, 47] width 90 height 14
type input "BiBerk Business Insurance"
click at [436, 223] on button "Save & New" at bounding box center [423, 219] width 46 height 15
checkbox input "false"
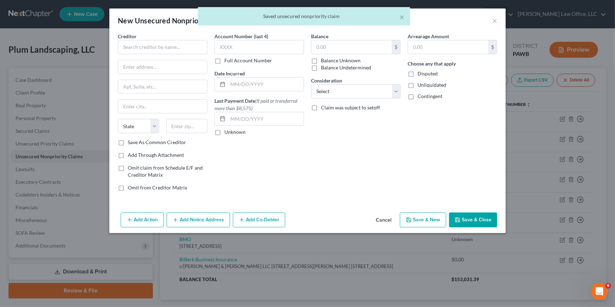
type input "0.00"
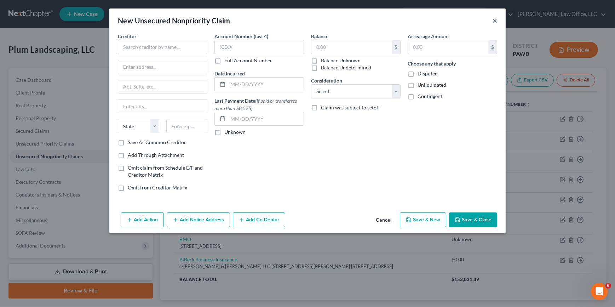
click at [495, 21] on button "×" at bounding box center [495, 20] width 5 height 8
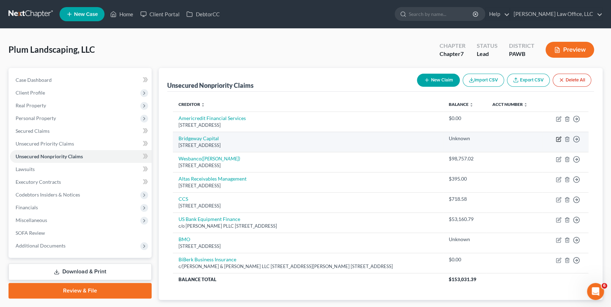
click at [556, 138] on icon "button" at bounding box center [559, 139] width 6 height 6
select select "39"
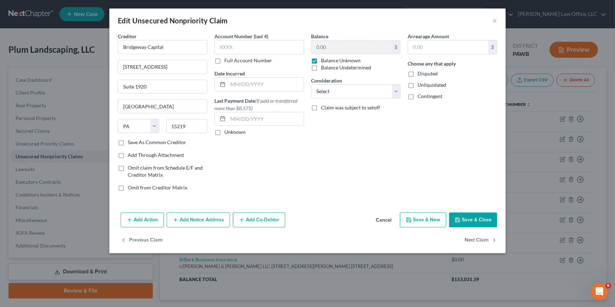
click at [321, 59] on label "Balance Unknown" at bounding box center [341, 60] width 40 height 7
click at [324, 59] on input "Balance Unknown" at bounding box center [326, 59] width 5 height 5
checkbox input "false"
click at [331, 49] on input "0.00" at bounding box center [352, 46] width 80 height 13
type input "2,468.57"
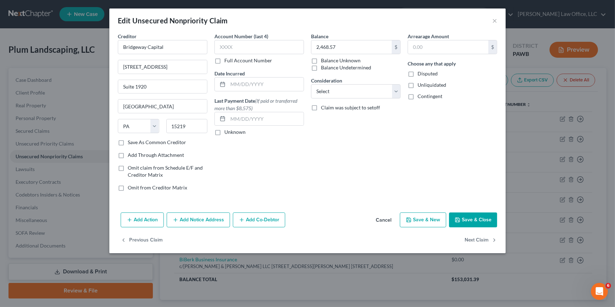
click at [441, 215] on button "Save & New" at bounding box center [423, 219] width 46 height 15
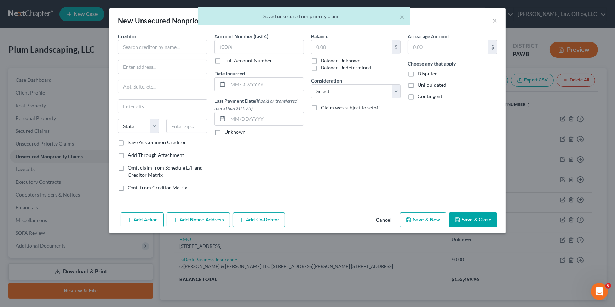
type input "0"
click at [152, 49] on input "text" at bounding box center [163, 47] width 90 height 14
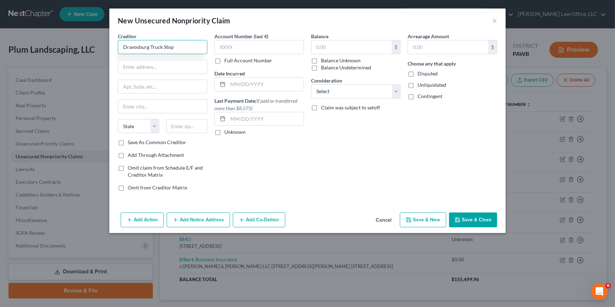
type input "Dravosburg Truck Stop"
type input "421 Washington Ave."
type input "Rt. 837"
type input "15034"
type input "Dravosburg"
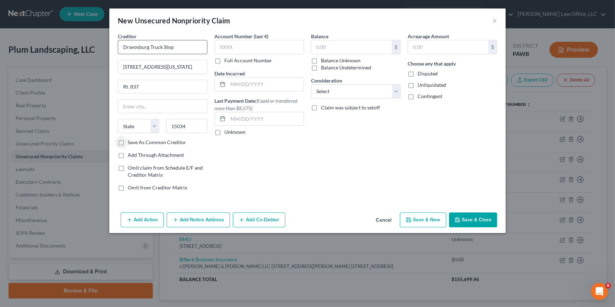
select select "39"
click at [152, 140] on label "Save As Common Creditor" at bounding box center [157, 142] width 58 height 7
click at [135, 140] on input "Save As Common Creditor" at bounding box center [133, 141] width 5 height 5
checkbox input "true"
click at [335, 89] on select "Select Cable / Satellite Services Collection Agency Credit Card Debt Debt Couns…" at bounding box center [356, 91] width 90 height 14
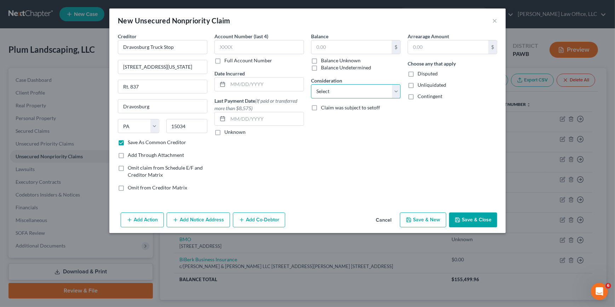
select select "14"
click at [311, 84] on select "Select Cable / Satellite Services Collection Agency Credit Card Debt Debt Couns…" at bounding box center [356, 91] width 90 height 14
click at [345, 45] on input "text" at bounding box center [352, 46] width 80 height 13
type input "28,421.36"
click at [437, 215] on button "Save & New" at bounding box center [423, 219] width 46 height 15
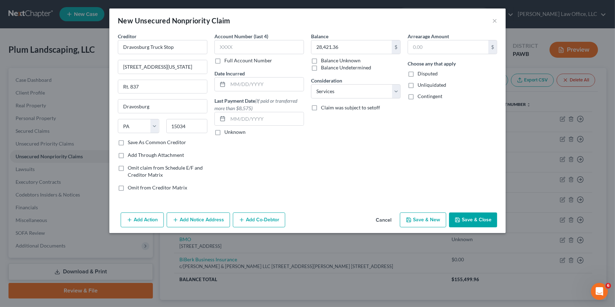
checkbox input "false"
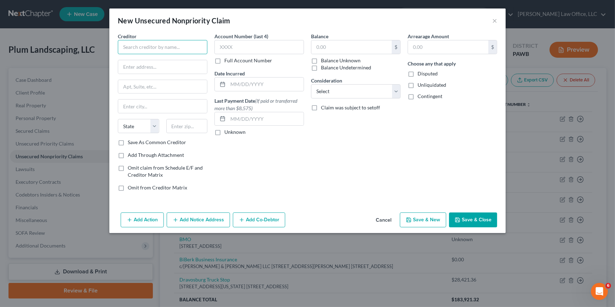
click at [141, 41] on input "text" at bounding box center [163, 47] width 90 height 14
type input "Intuitt"
click at [154, 68] on input "text" at bounding box center [162, 66] width 89 height 13
type input "c/o CCS"
click at [325, 48] on input "text" at bounding box center [352, 46] width 80 height 13
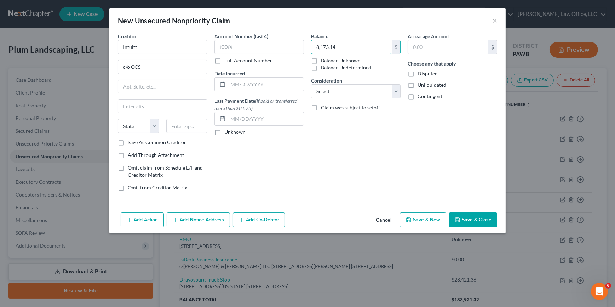
type input "8,173.14"
drag, startPoint x: 146, startPoint y: 68, endPoint x: 59, endPoint y: 61, distance: 87.7
click at [59, 61] on div "New Unsecured Nonpriority Claim × Creditor * Intuitt c/o CCS State AL AK AR AZ …" at bounding box center [307, 153] width 615 height 307
click at [159, 63] on input "text" at bounding box center [162, 66] width 89 height 13
drag, startPoint x: 182, startPoint y: 64, endPoint x: 42, endPoint y: 62, distance: 139.9
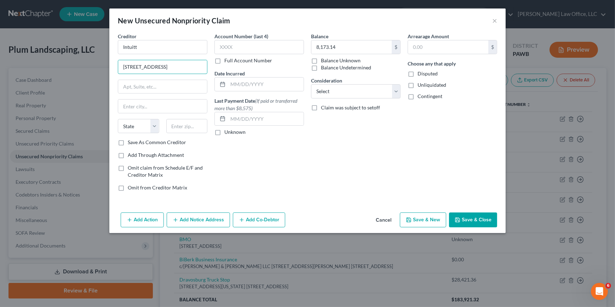
click at [43, 62] on div "New Unsecured Nonpriority Claim × Creditor * Intuitt 123 Tennis Court Ro State …" at bounding box center [307, 153] width 615 height 307
drag, startPoint x: 146, startPoint y: 68, endPoint x: 12, endPoint y: 67, distance: 133.9
click at [13, 67] on div "New Unsecured Nonpriority Claim × Creditor * Intuitt 1919 State AL AK AR AZ CA …" at bounding box center [307, 153] width 615 height 307
type input "2700 Coast Avenue"
drag, startPoint x: 191, startPoint y: 129, endPoint x: 192, endPoint y: 124, distance: 4.4
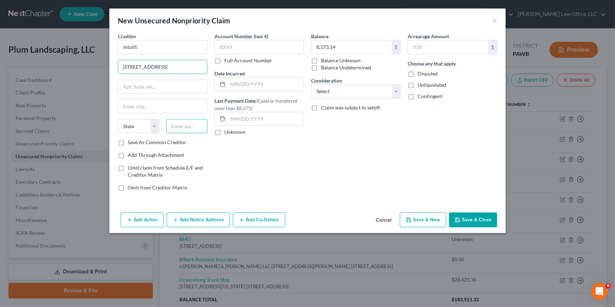
click at [191, 129] on input "text" at bounding box center [186, 126] width 41 height 14
type input "94043"
type input "Mountain View"
select select "4"
click at [353, 89] on select "Select Cable / Satellite Services Collection Agency Credit Card Debt Debt Couns…" at bounding box center [356, 91] width 90 height 14
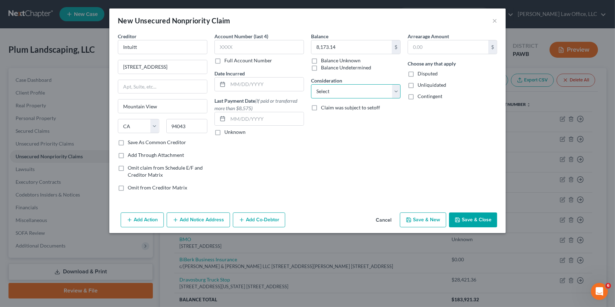
select select "15"
click at [311, 84] on select "Select Cable / Satellite Services Collection Agency Credit Card Debt Debt Couns…" at bounding box center [356, 91] width 90 height 14
click at [150, 141] on label "Save As Common Creditor" at bounding box center [157, 142] width 58 height 7
click at [135, 141] on input "Save As Common Creditor" at bounding box center [133, 141] width 5 height 5
click at [424, 218] on button "Save & New" at bounding box center [423, 219] width 46 height 15
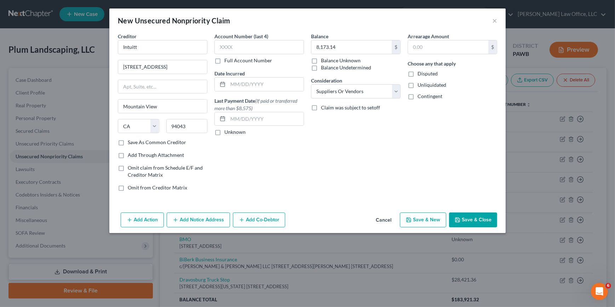
checkbox input "false"
click at [159, 51] on input "text" at bounding box center [163, 47] width 90 height 14
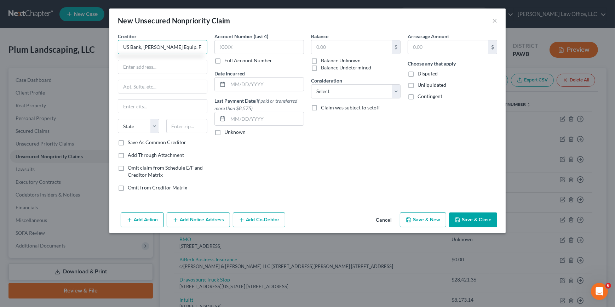
type input "US Bank, Marshall Equip. Finance"
type input "1310 Madrid St."
click at [171, 123] on input "text" at bounding box center [186, 126] width 41 height 14
type input "56258"
type input "Marshall"
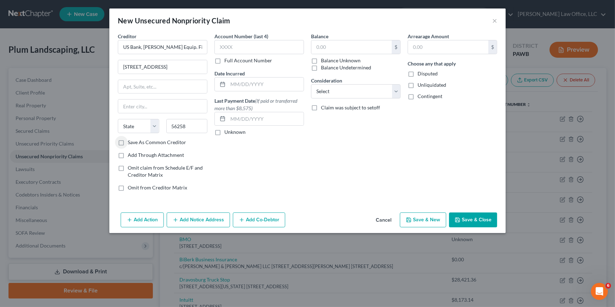
select select "24"
click at [157, 142] on label "Save As Common Creditor" at bounding box center [157, 142] width 58 height 7
click at [135, 142] on input "Save As Common Creditor" at bounding box center [133, 141] width 5 height 5
checkbox input "true"
click at [346, 51] on input "text" at bounding box center [352, 46] width 80 height 13
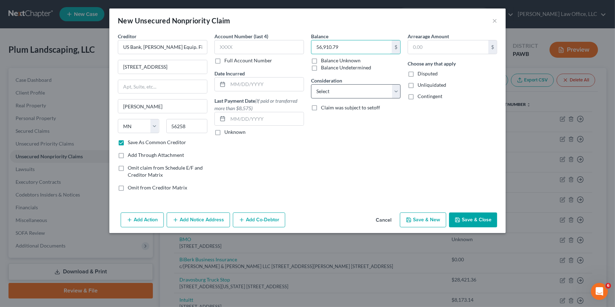
type input "56,910.79"
click at [371, 92] on select "Select Cable / Satellite Services Collection Agency Credit Card Debt Debt Couns…" at bounding box center [356, 91] width 90 height 14
select select "8"
click at [311, 84] on select "Select Cable / Satellite Services Collection Agency Credit Card Debt Debt Couns…" at bounding box center [356, 91] width 90 height 14
click at [433, 223] on button "Save & New" at bounding box center [423, 219] width 46 height 15
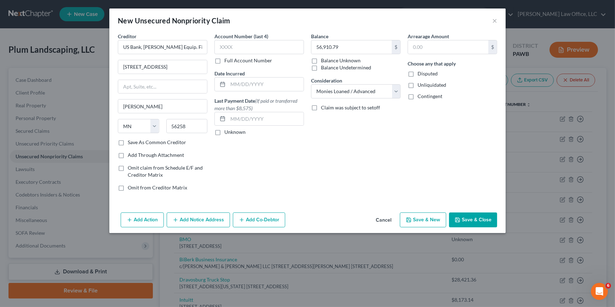
checkbox input "false"
click at [177, 44] on input "text" at bounding box center [163, 47] width 90 height 14
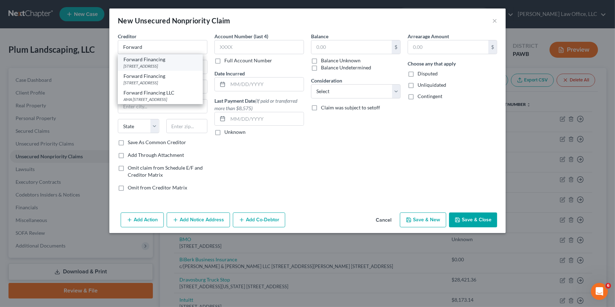
click at [177, 59] on div "Forward Financing" at bounding box center [161, 59] width 74 height 7
type input "Forward Financing"
type input "53 State St."
type input "20th Floor"
type input "Boston"
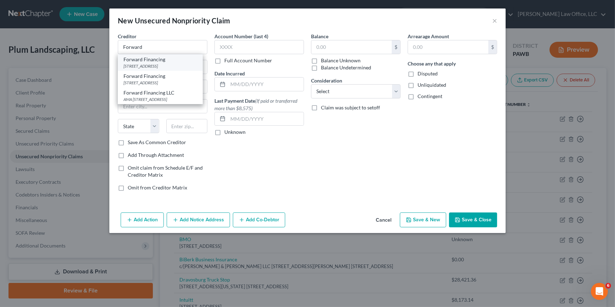
select select "22"
type input "8500"
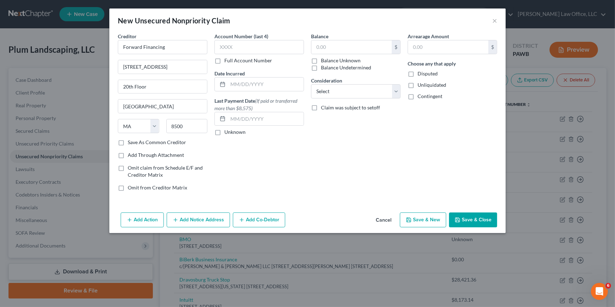
click at [165, 146] on div "Creditor * Forward Financing 53 State St. 20th Floor Boston State AL AK AR AZ C…" at bounding box center [163, 96] width 90 height 126
click at [347, 92] on select "Select Cable / Satellite Services Collection Agency Credit Card Debt Debt Couns…" at bounding box center [356, 91] width 90 height 14
select select "8"
click at [311, 84] on select "Select Cable / Satellite Services Collection Agency Credit Card Debt Debt Couns…" at bounding box center [356, 91] width 90 height 14
click at [329, 48] on input "text" at bounding box center [352, 46] width 80 height 13
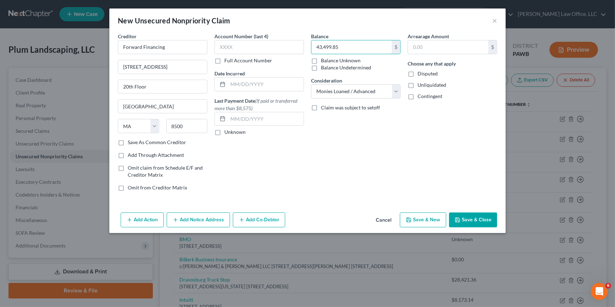
type input "43,499.85"
click at [429, 220] on button "Save & New" at bounding box center [423, 219] width 46 height 15
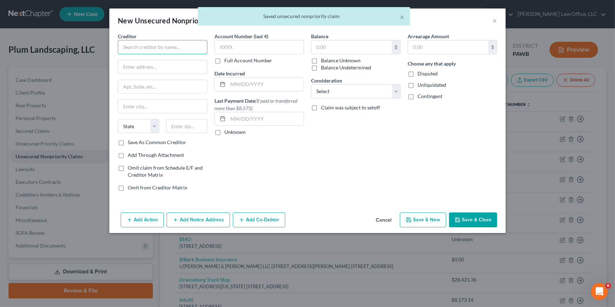
click at [139, 43] on input "text" at bounding box center [163, 47] width 90 height 14
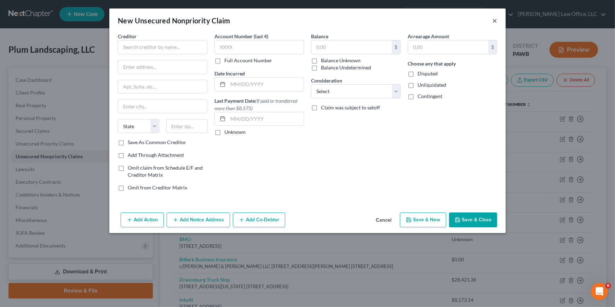
click at [494, 21] on button "×" at bounding box center [495, 20] width 5 height 8
